Goal: Transaction & Acquisition: Purchase product/service

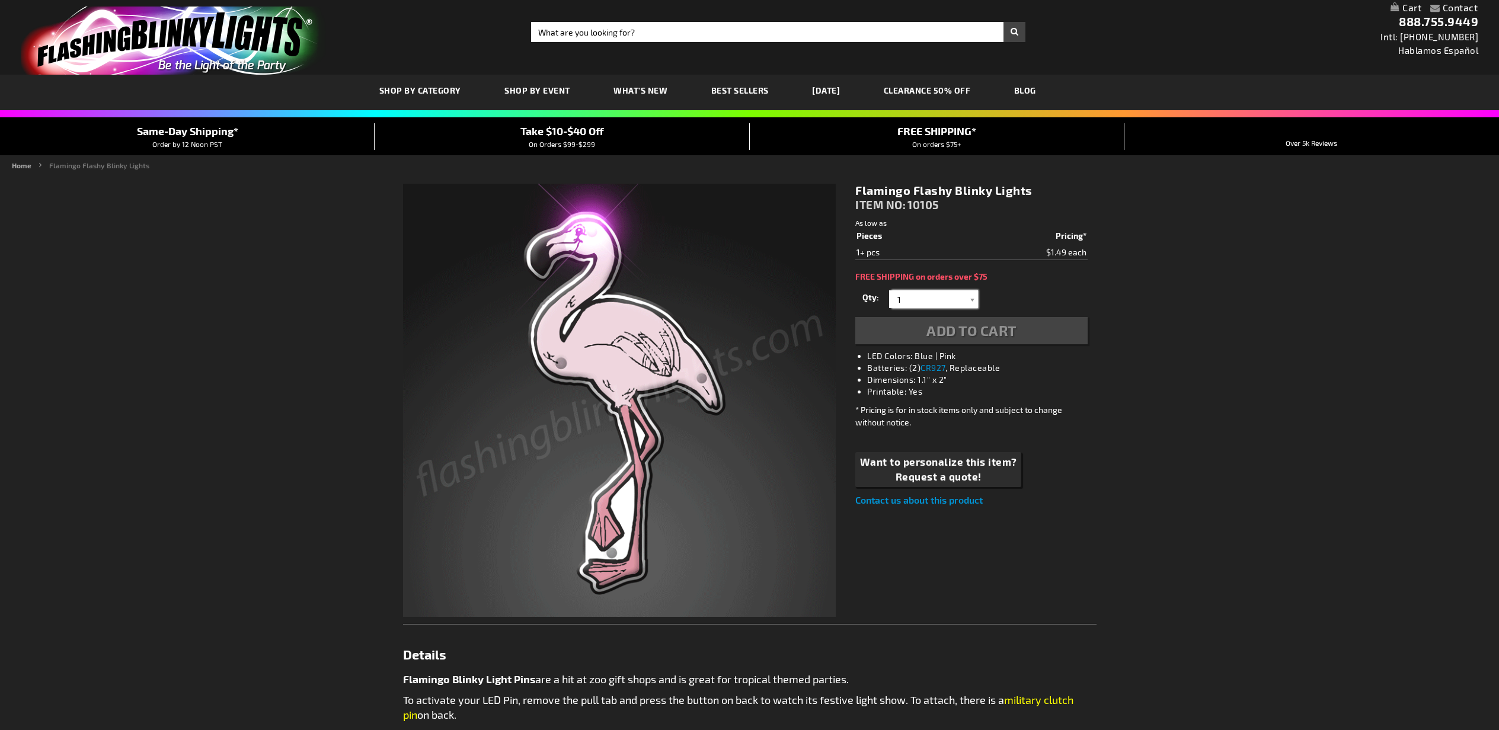
drag, startPoint x: 0, startPoint y: 0, endPoint x: 939, endPoint y: 305, distance: 987.5
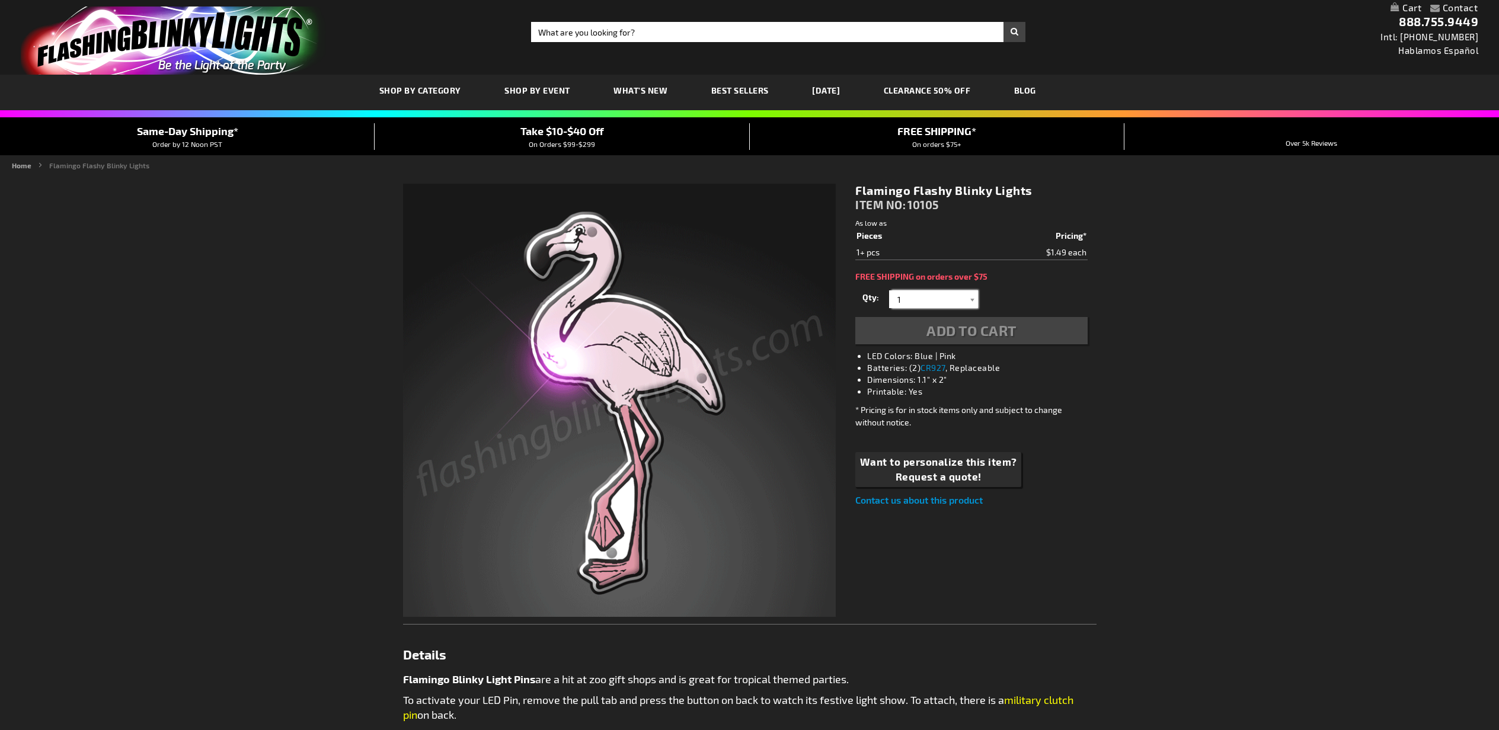
click at [939, 305] on input "1" at bounding box center [935, 299] width 86 height 18
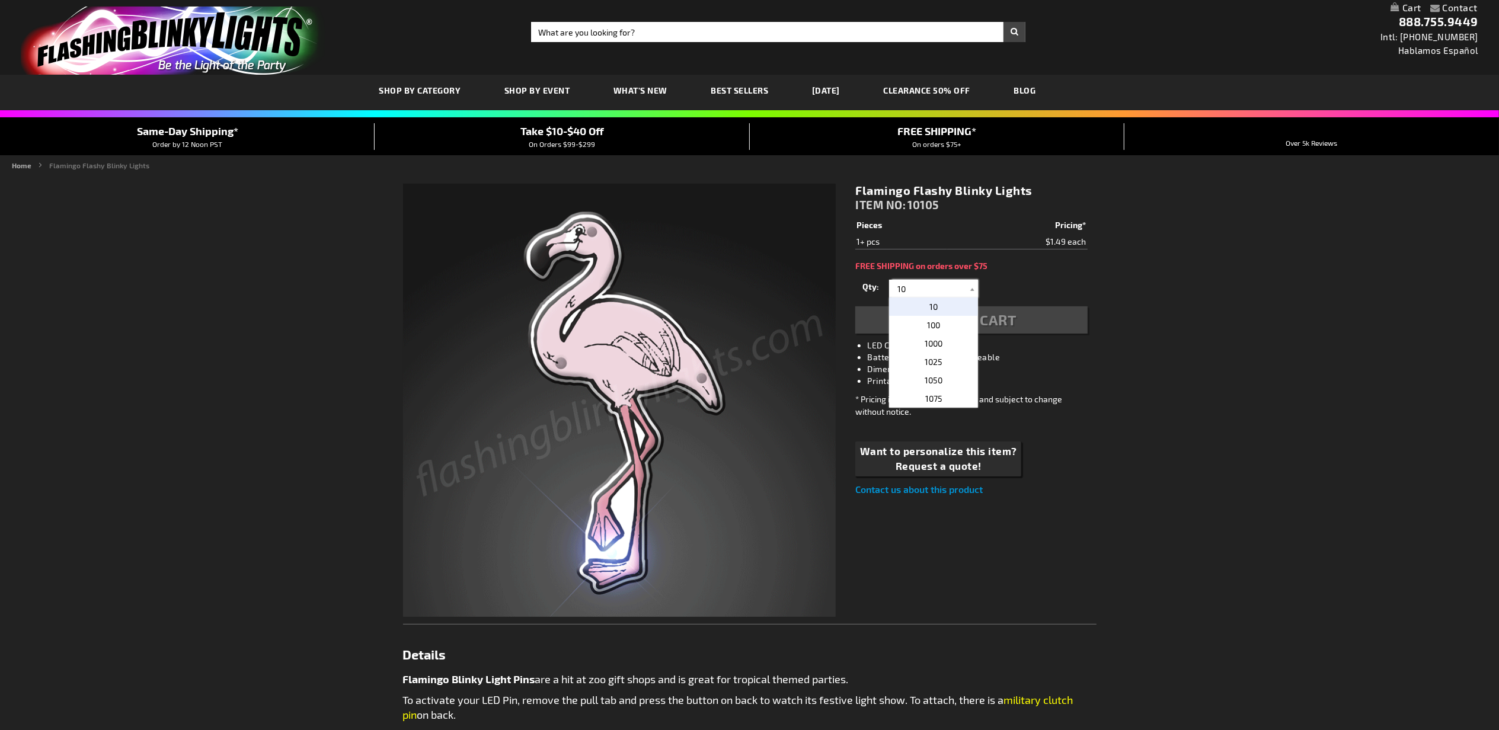
type input "10"
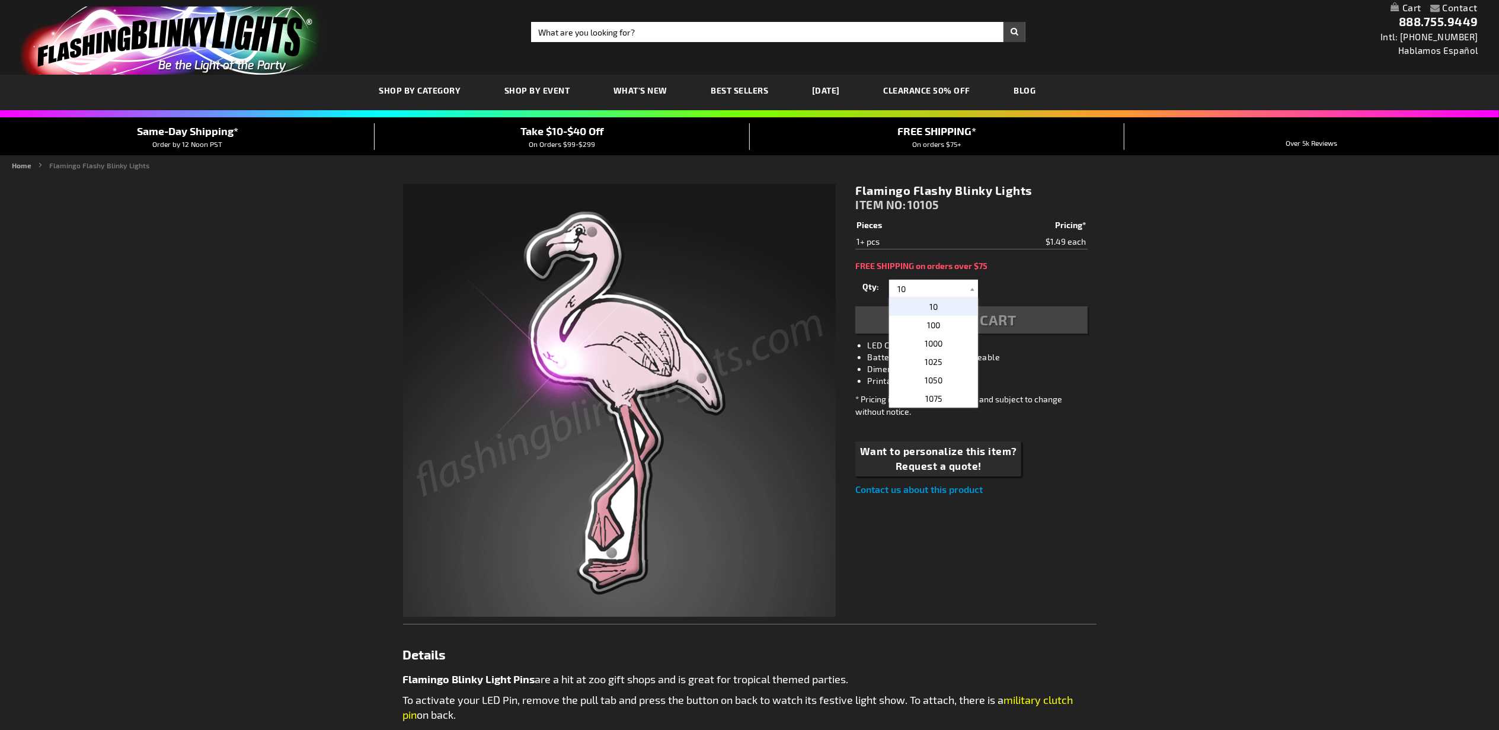
click at [1210, 301] on div "Contact Compare Products My Account Checkout Logout Skip to Content My Cart Tog…" at bounding box center [749, 677] width 1499 height 1354
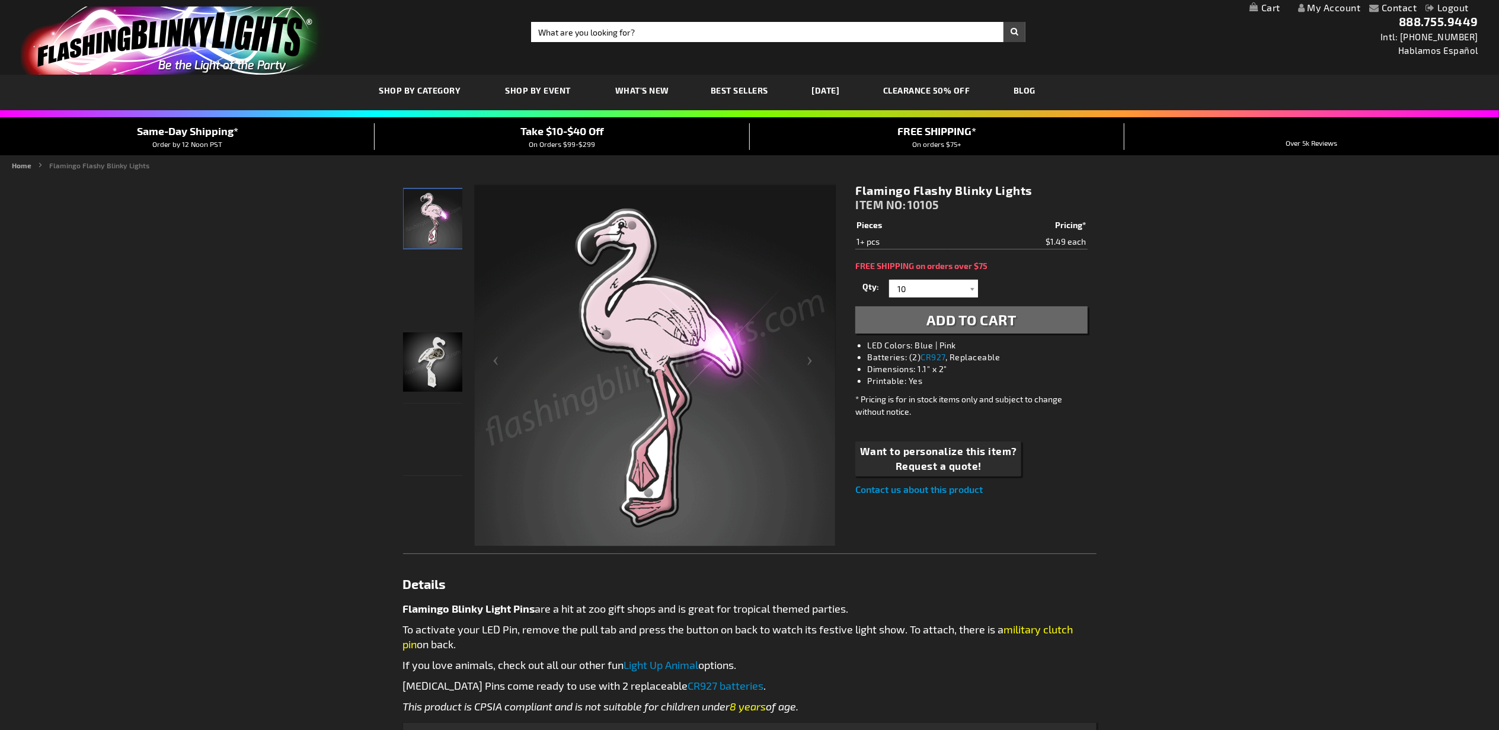
click at [978, 327] on span "Add to Cart" at bounding box center [971, 319] width 90 height 17
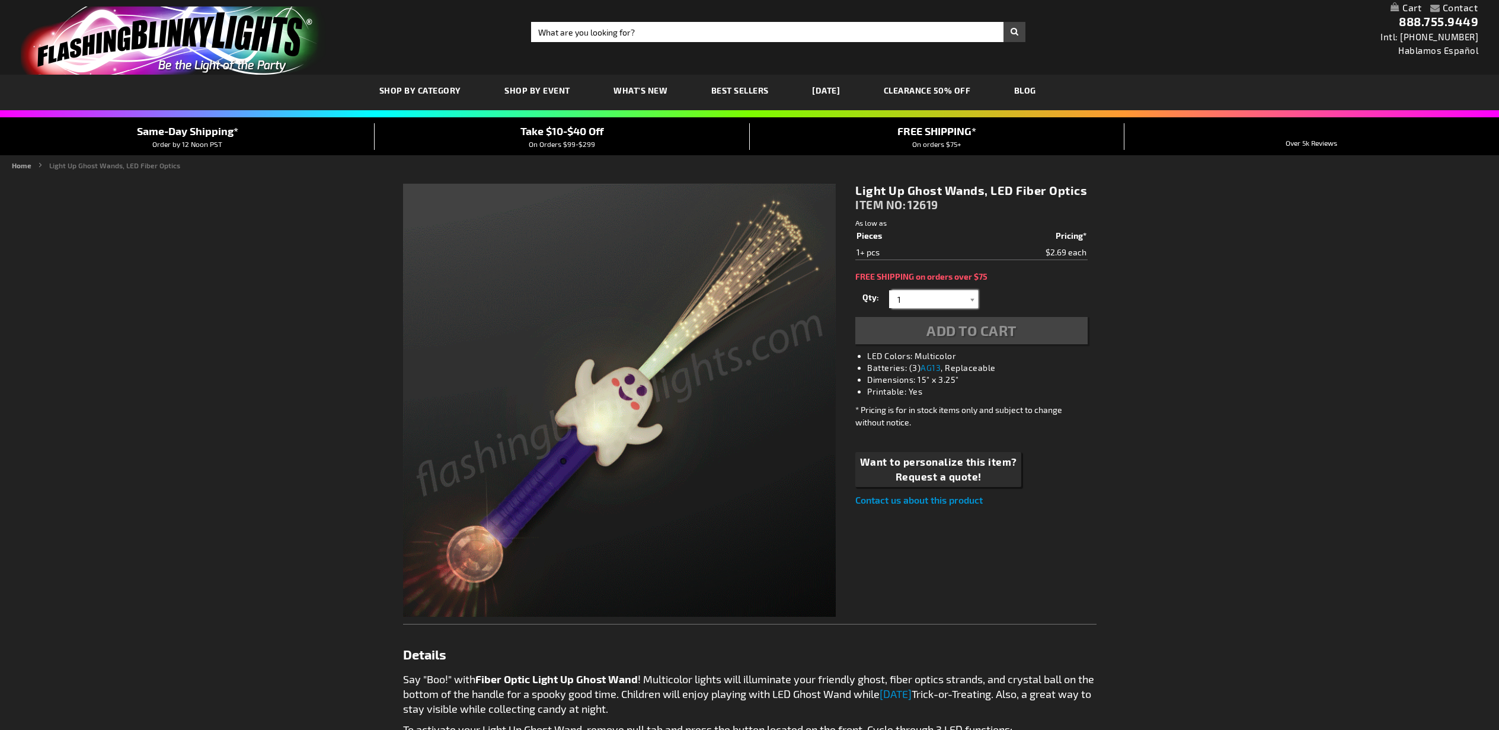
click at [932, 299] on input "1" at bounding box center [935, 299] width 86 height 18
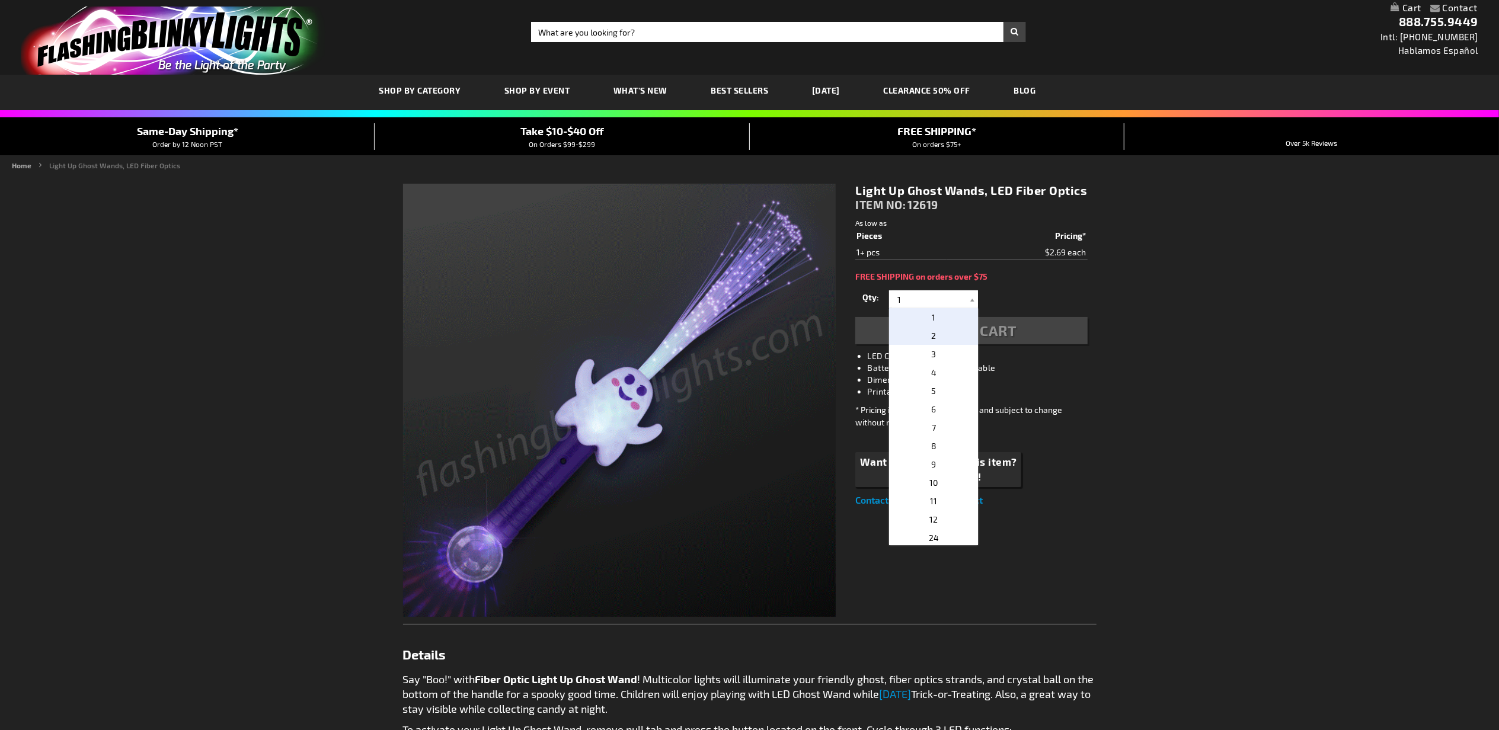
click at [938, 333] on p "2" at bounding box center [933, 336] width 89 height 18
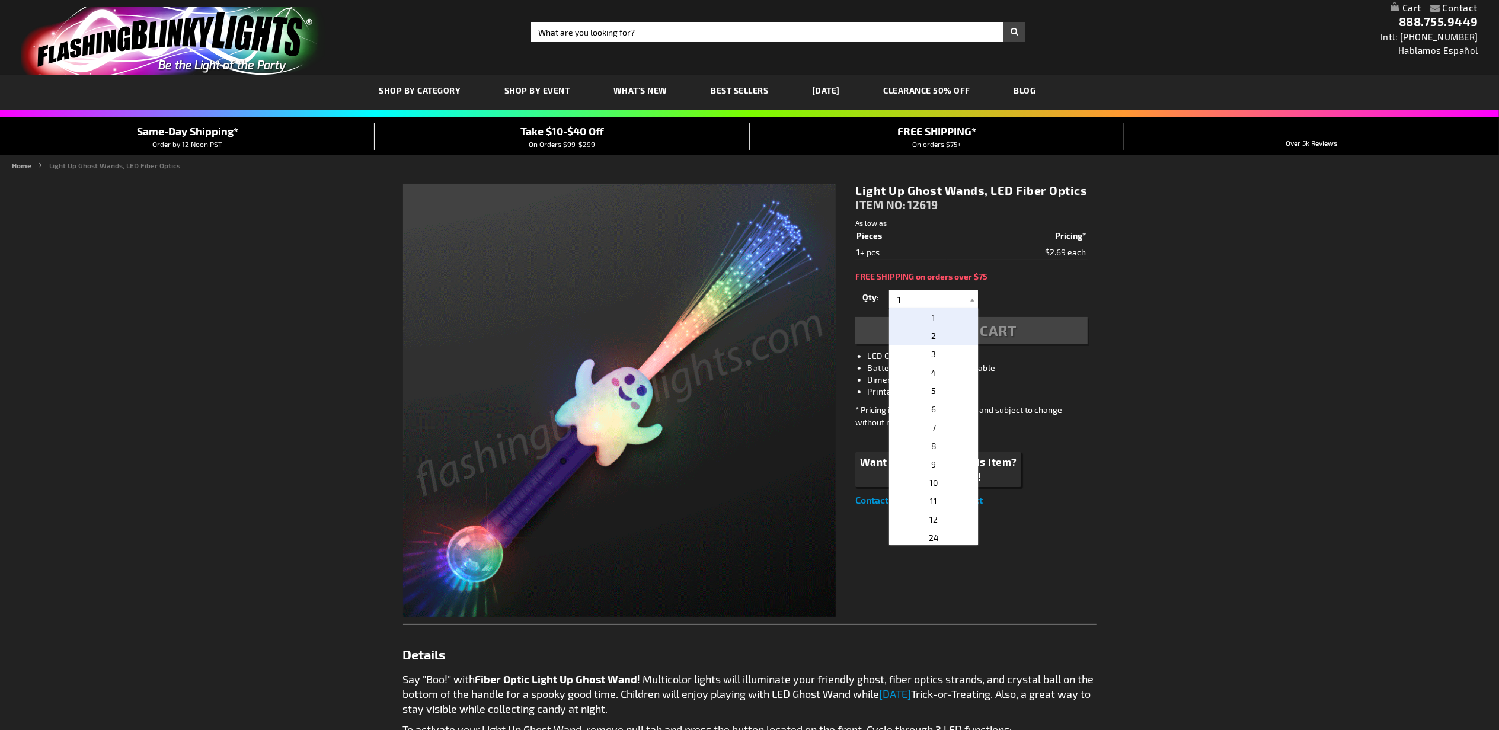
type input "2"
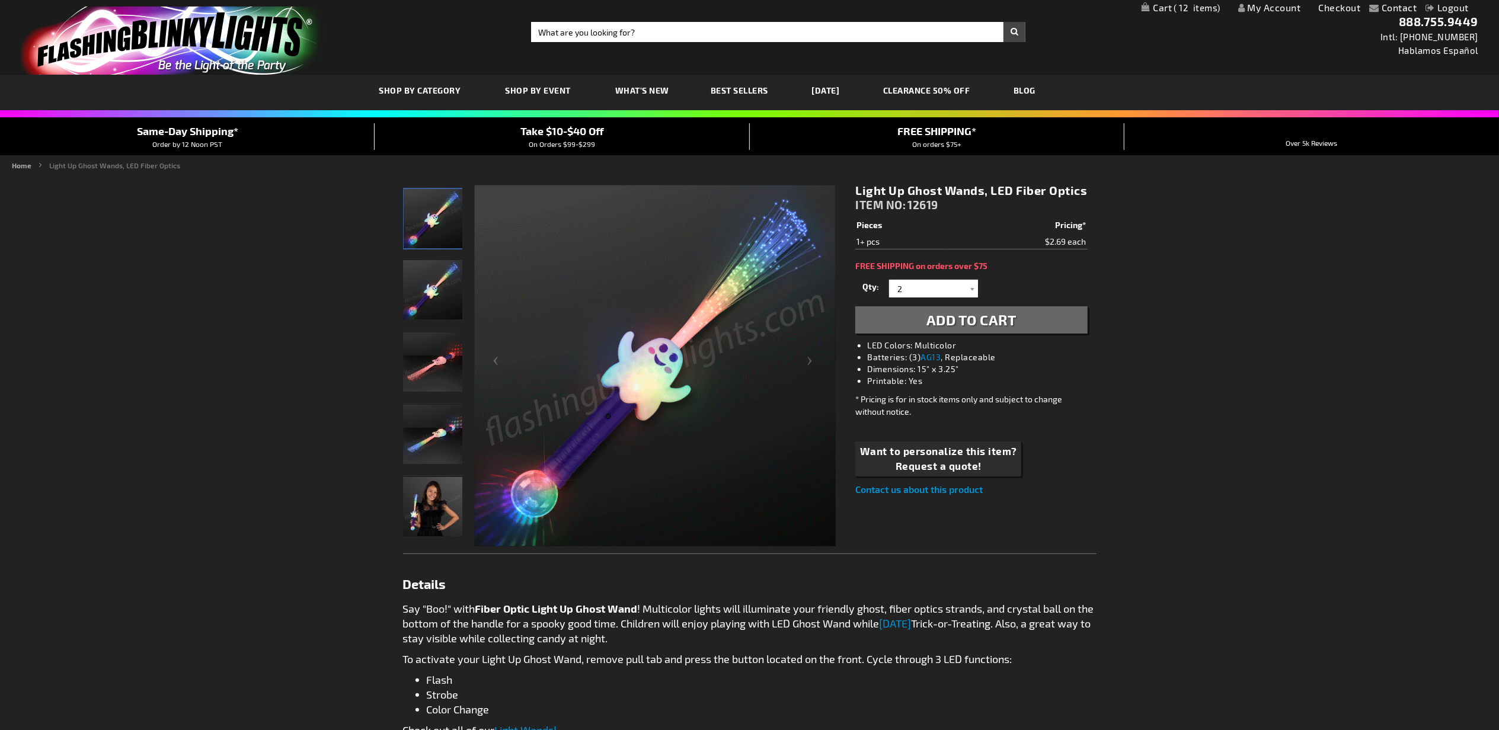
click at [961, 314] on span "Add to Cart" at bounding box center [971, 319] width 90 height 17
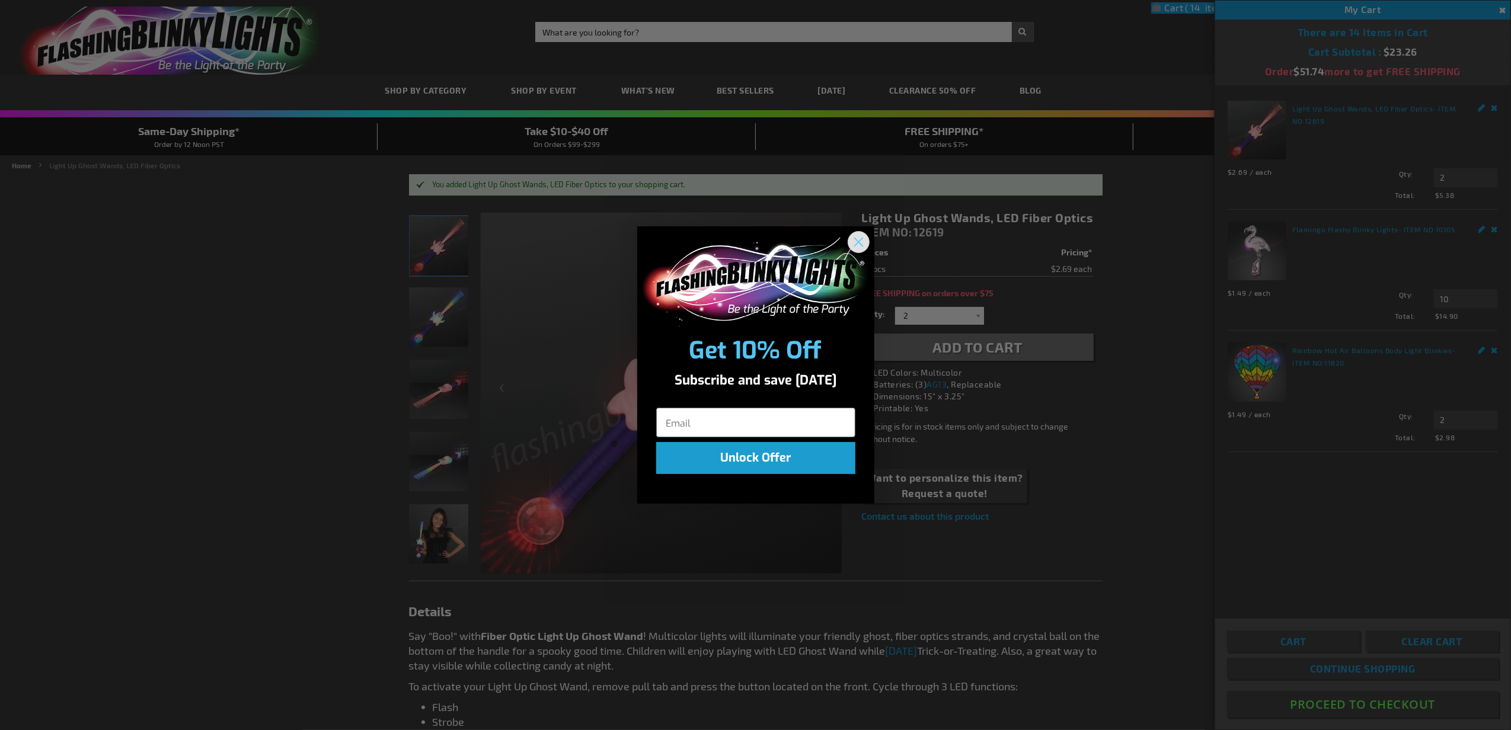
click at [858, 238] on circle "Close dialog" at bounding box center [858, 242] width 20 height 20
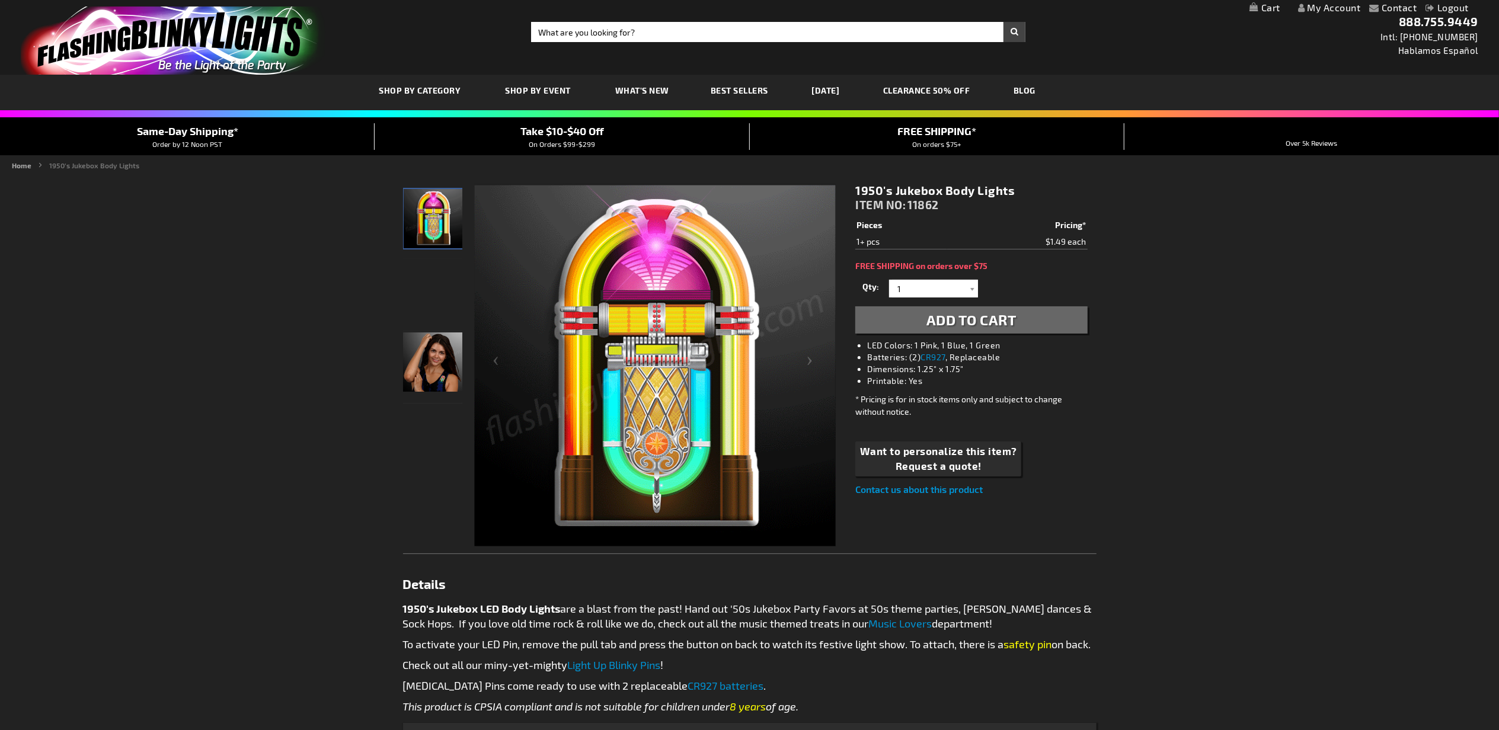
drag, startPoint x: 964, startPoint y: 314, endPoint x: 956, endPoint y: 314, distance: 7.7
click at [964, 314] on span "Add to Cart" at bounding box center [971, 319] width 90 height 17
